Goal: Information Seeking & Learning: Compare options

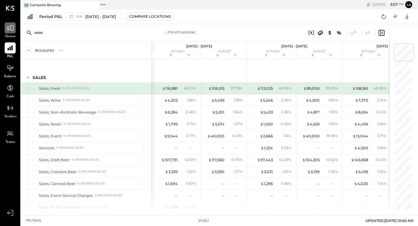
click at [9, 26] on icon at bounding box center [10, 28] width 8 height 8
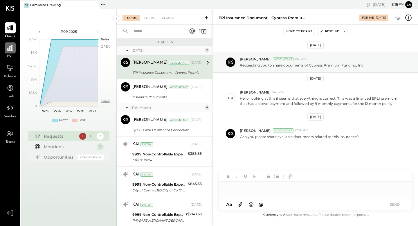
click at [9, 50] on icon at bounding box center [10, 48] width 6 height 6
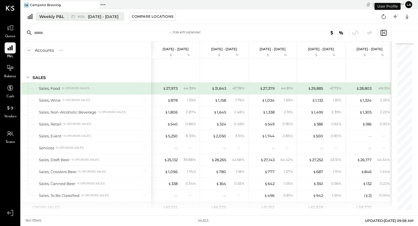
click at [60, 17] on div "Weekly P&L" at bounding box center [51, 17] width 25 height 6
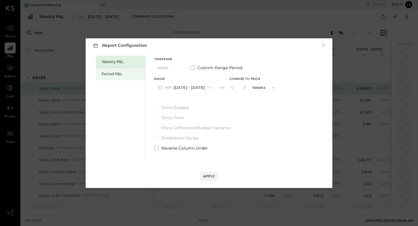
click at [100, 69] on div "Period P&L" at bounding box center [120, 74] width 49 height 12
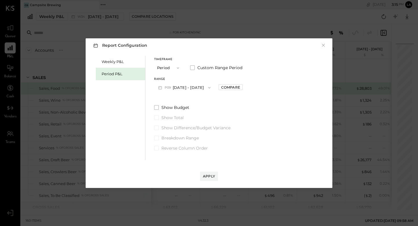
click at [160, 67] on button "Period" at bounding box center [168, 67] width 29 height 11
click at [161, 69] on span "Period" at bounding box center [165, 68] width 12 height 4
click at [179, 85] on button "P09 [DATE] - [DATE]" at bounding box center [184, 87] width 60 height 11
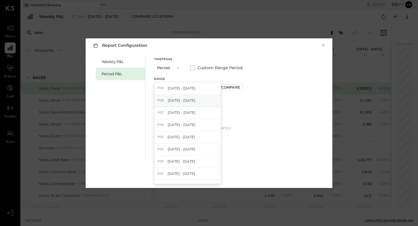
click at [191, 97] on div "P08 [DATE] - [DATE]" at bounding box center [187, 101] width 66 height 12
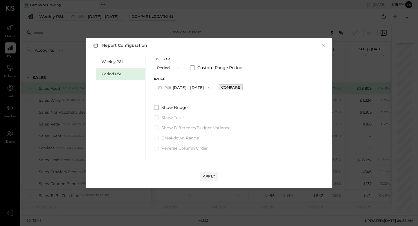
click at [238, 88] on div "Compare" at bounding box center [230, 87] width 19 height 5
click at [245, 87] on icon "button" at bounding box center [243, 87] width 3 height 3
click at [244, 87] on icon "button" at bounding box center [243, 87] width 1 height 3
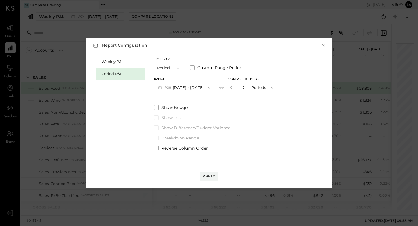
click at [244, 87] on icon "button" at bounding box center [243, 87] width 1 height 3
type input "*"
click at [157, 107] on span at bounding box center [156, 107] width 5 height 5
click at [210, 178] on div "Apply" at bounding box center [209, 176] width 12 height 5
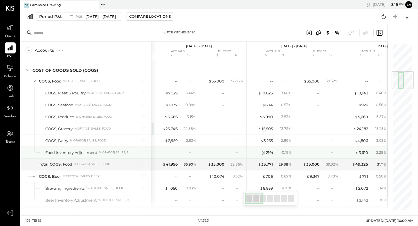
scroll to position [232, 0]
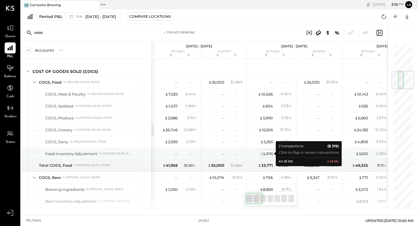
click at [270, 154] on div "( $ 219 )" at bounding box center [267, 154] width 11 height 6
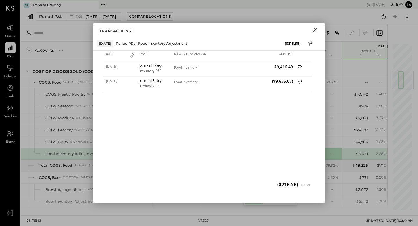
click at [314, 31] on icon "Close" at bounding box center [315, 29] width 7 height 7
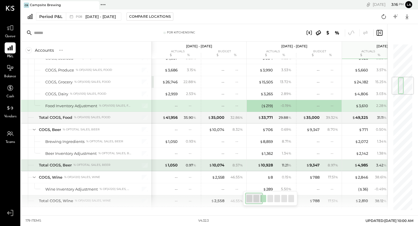
scroll to position [303, 0]
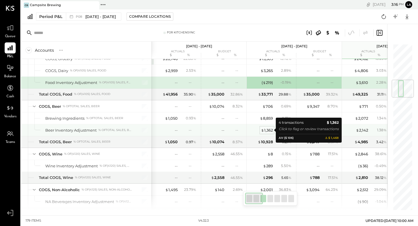
click at [266, 131] on div "$ 1,362" at bounding box center [267, 130] width 12 height 6
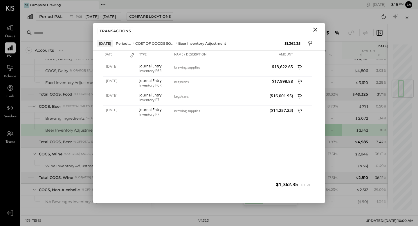
click at [317, 29] on icon "Close" at bounding box center [315, 29] width 7 height 7
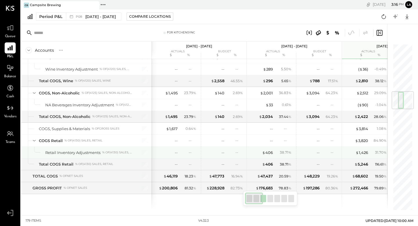
scroll to position [402, 0]
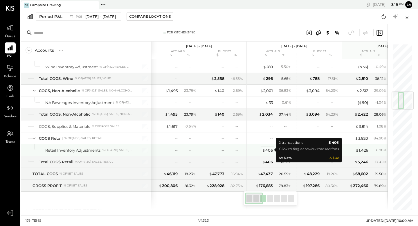
click at [266, 148] on div "$ 406" at bounding box center [267, 151] width 11 height 6
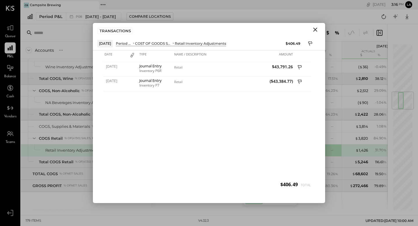
click at [316, 28] on icon "Close" at bounding box center [315, 29] width 7 height 7
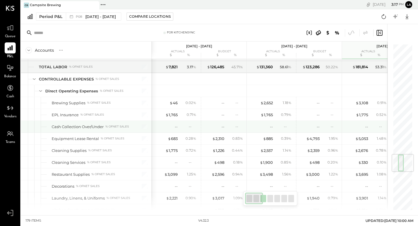
scroll to position [961, 0]
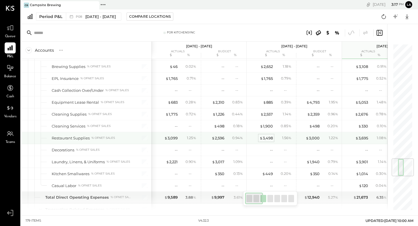
click at [269, 138] on div "$ 3,498" at bounding box center [266, 138] width 13 height 6
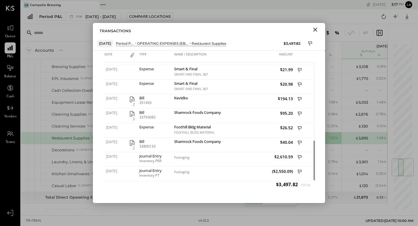
click at [317, 32] on icon "Close" at bounding box center [315, 29] width 7 height 7
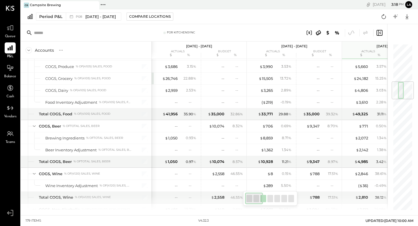
scroll to position [318, 0]
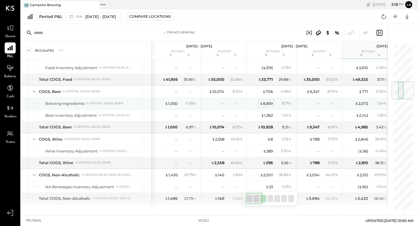
click at [267, 102] on div "$ 8,859" at bounding box center [266, 104] width 13 height 6
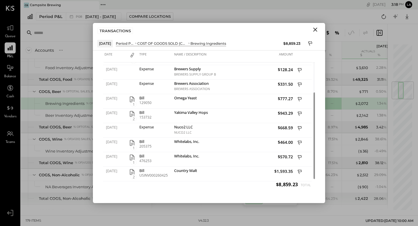
click at [312, 32] on icon "Close" at bounding box center [315, 29] width 7 height 7
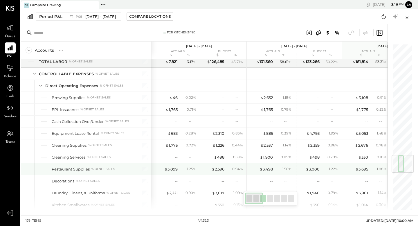
scroll to position [939, 0]
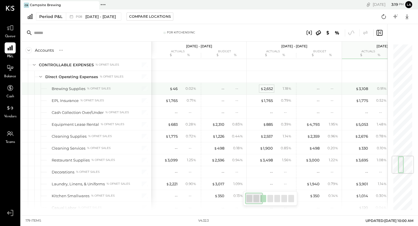
click at [265, 86] on div "$ 2,652" at bounding box center [266, 89] width 12 height 6
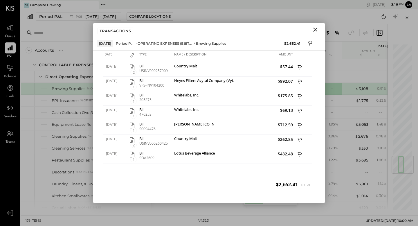
click at [316, 31] on icon "Close" at bounding box center [315, 29] width 7 height 7
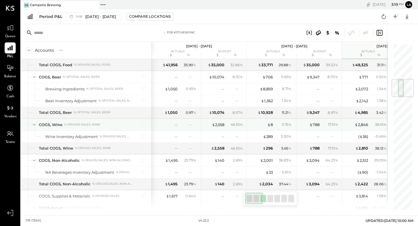
scroll to position [298, 0]
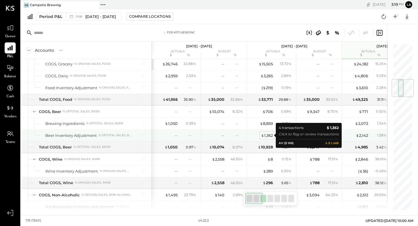
click at [269, 134] on div "$ 1,362" at bounding box center [267, 136] width 12 height 6
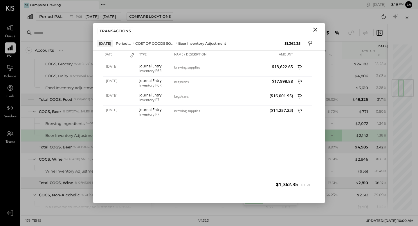
click at [313, 31] on icon "Close" at bounding box center [315, 29] width 7 height 7
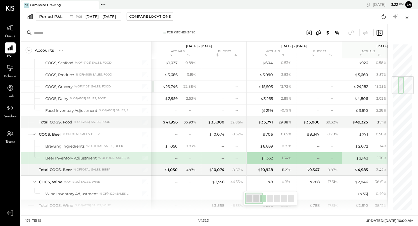
scroll to position [274, 0]
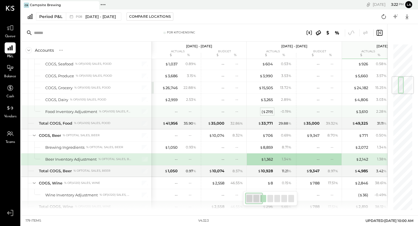
click at [270, 112] on div "( $ 219 )" at bounding box center [267, 112] width 11 height 6
